Goal: Task Accomplishment & Management: Manage account settings

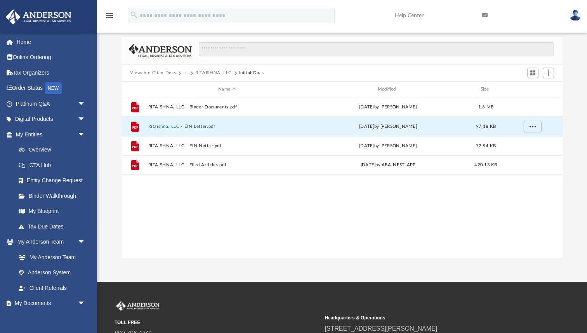
scroll to position [176, 441]
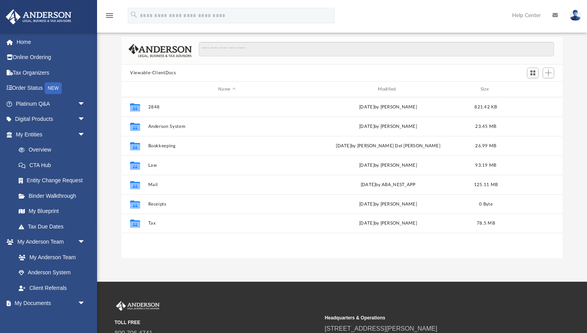
scroll to position [176, 441]
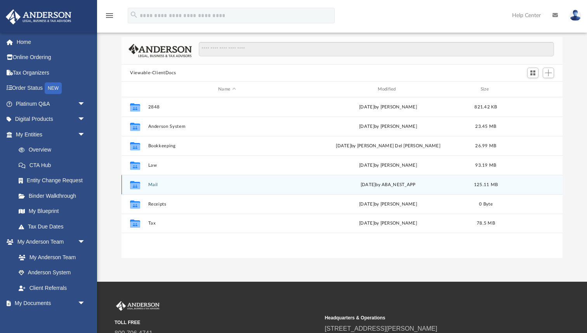
click at [152, 182] on button "Mail" at bounding box center [227, 184] width 158 height 5
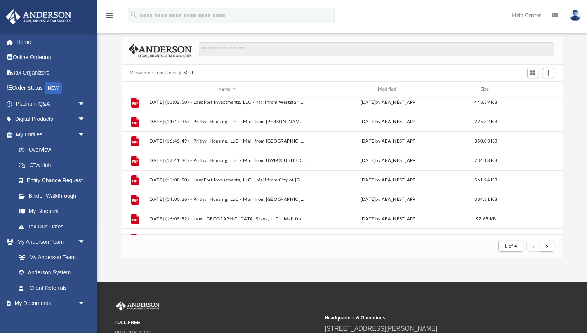
scroll to position [184, 0]
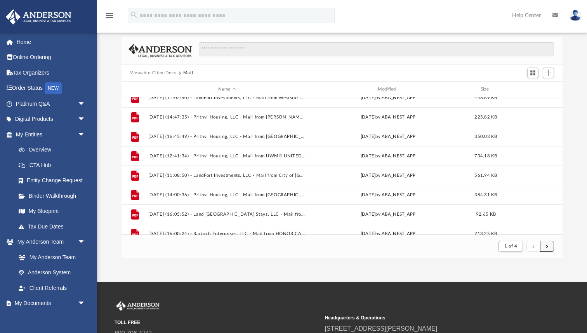
click at [545, 246] on button "submit" at bounding box center [547, 246] width 14 height 11
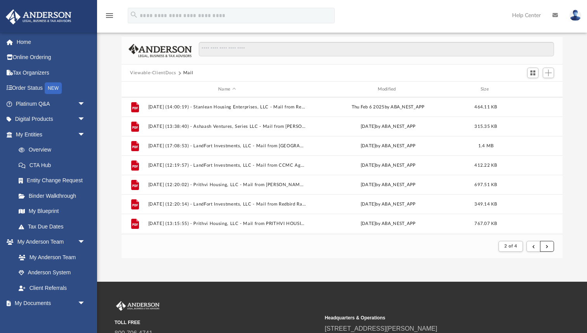
scroll to position [834, 0]
click at [547, 247] on span "submit" at bounding box center [547, 246] width 2 height 4
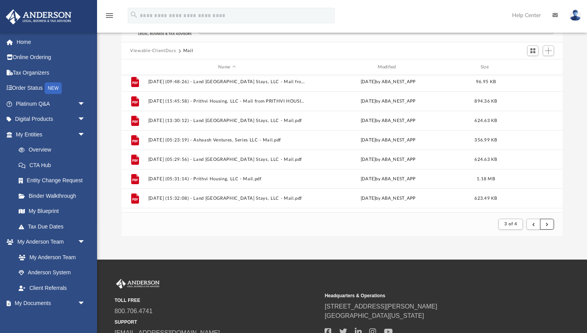
scroll to position [661, 0]
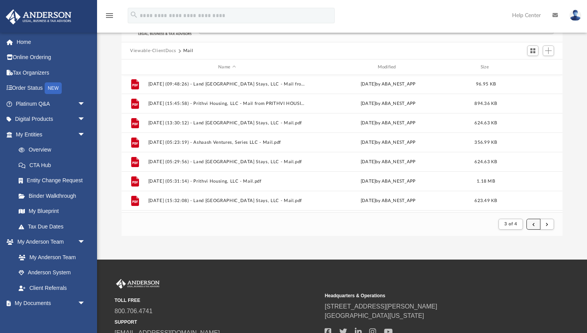
click at [535, 227] on button "submit" at bounding box center [534, 224] width 14 height 11
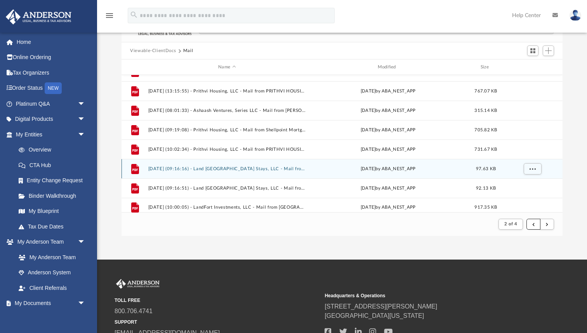
scroll to position [834, 0]
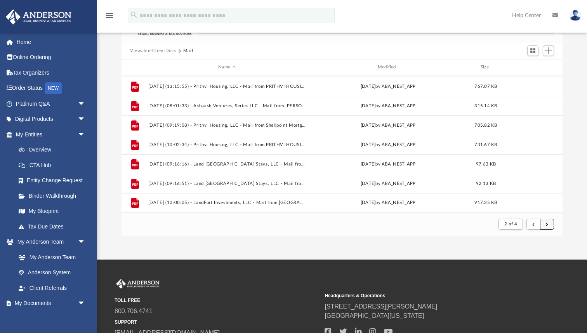
click at [549, 224] on button "submit" at bounding box center [547, 224] width 14 height 11
click at [550, 225] on button "submit" at bounding box center [547, 224] width 14 height 11
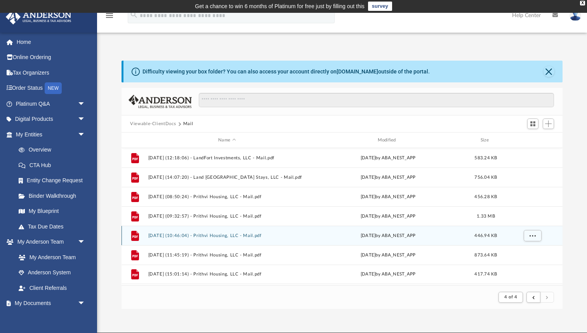
scroll to position [0, 0]
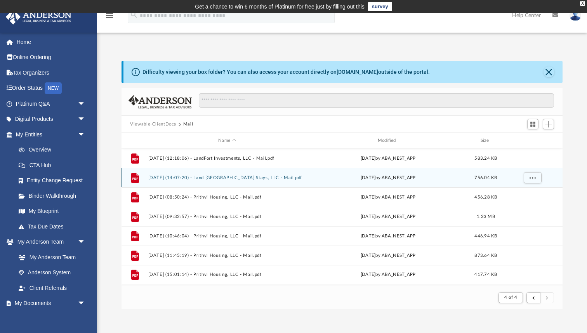
click at [260, 176] on button "2025.09.19 (14:07:20) - Land Fort OK Stays, LLC - Mail.pdf" at bounding box center [227, 177] width 158 height 5
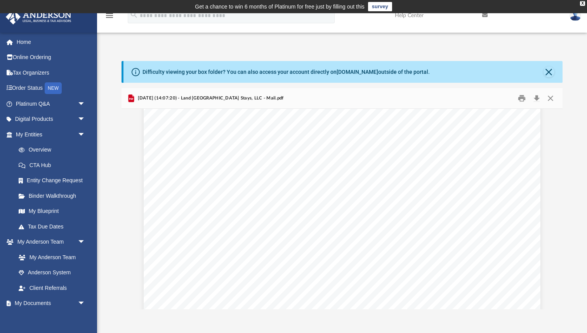
scroll to position [3187, 0]
click at [547, 71] on button "Close" at bounding box center [549, 71] width 11 height 11
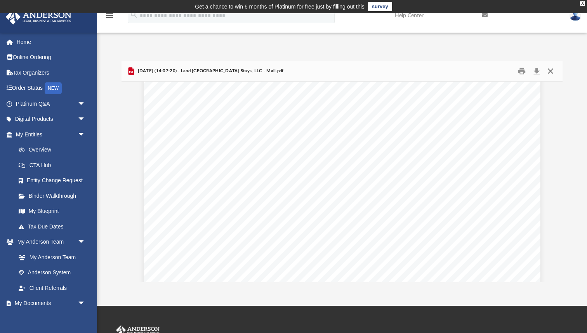
click at [551, 71] on button "Close" at bounding box center [551, 71] width 14 height 12
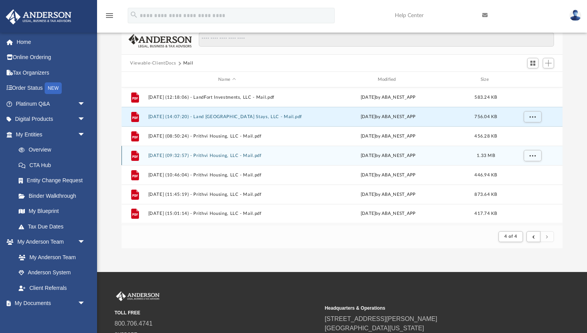
scroll to position [0, 0]
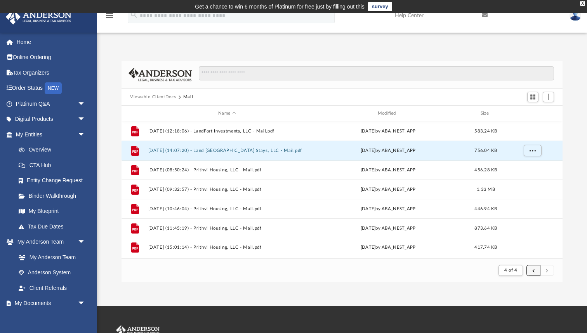
click at [536, 272] on button "submit" at bounding box center [534, 270] width 14 height 11
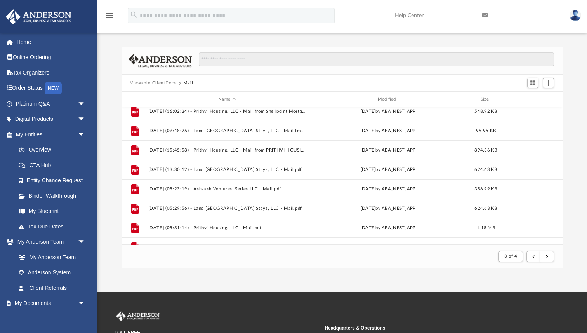
scroll to position [644, 0]
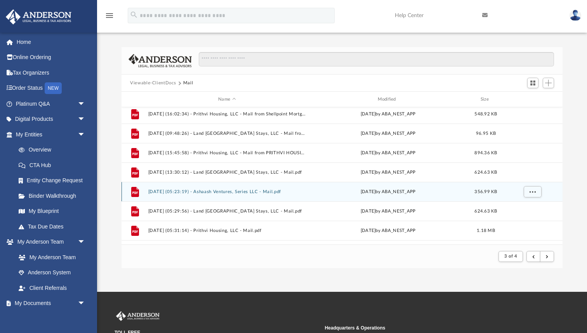
click at [253, 189] on button "2025.08.06 (05:23:19) - Ashaash Ventures, Series LLC - Mail.pdf" at bounding box center [227, 191] width 158 height 5
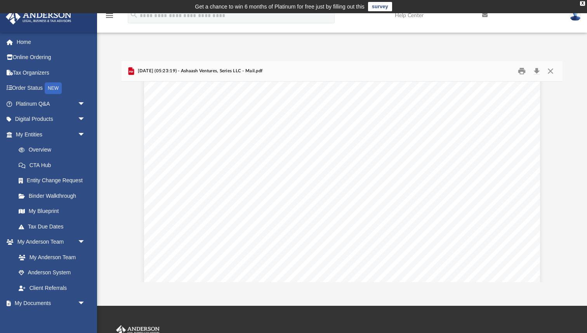
scroll to position [0, 0]
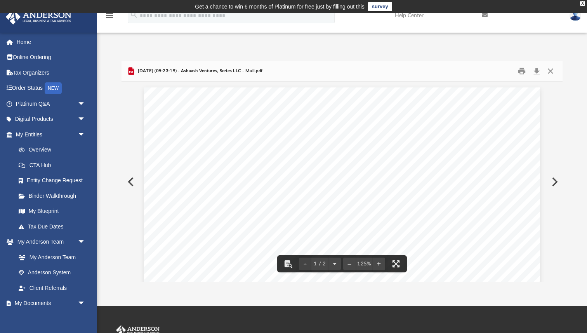
click at [131, 178] on button "Preview" at bounding box center [130, 182] width 17 height 22
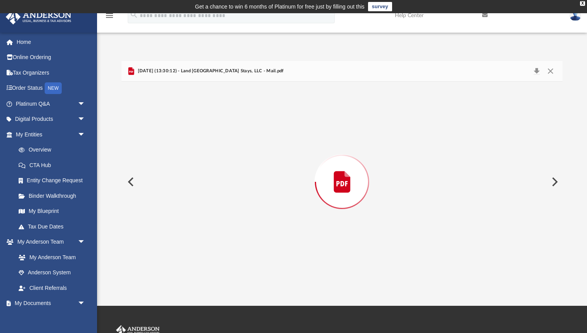
scroll to position [1044, 0]
click at [132, 181] on button "Preview" at bounding box center [130, 182] width 17 height 22
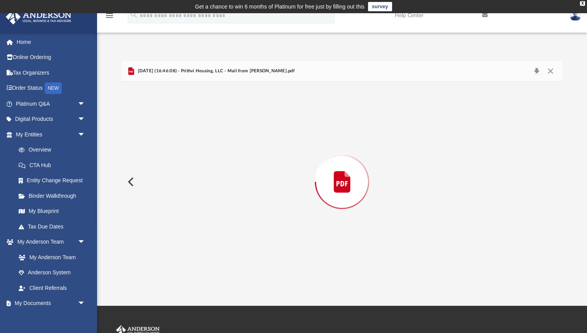
scroll to position [1043, 0]
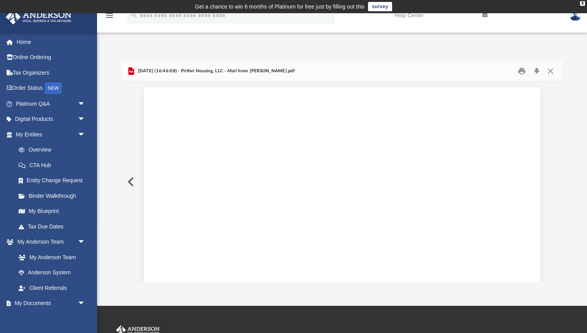
click at [132, 181] on button "Preview" at bounding box center [130, 182] width 17 height 22
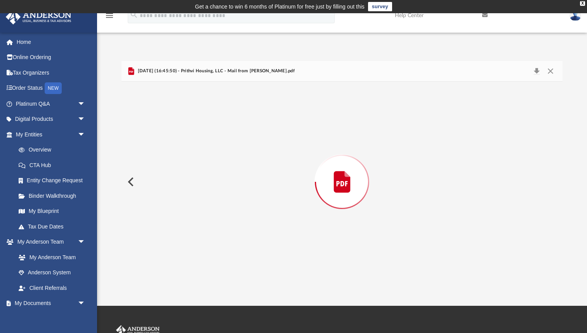
scroll to position [521, 0]
click at [132, 181] on button "Preview" at bounding box center [130, 182] width 17 height 22
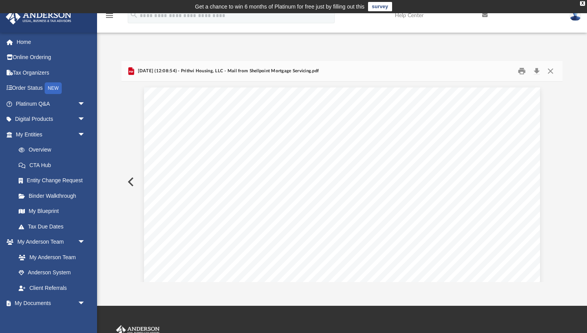
click at [132, 181] on button "Preview" at bounding box center [130, 182] width 17 height 22
